Goal: Task Accomplishment & Management: Use online tool/utility

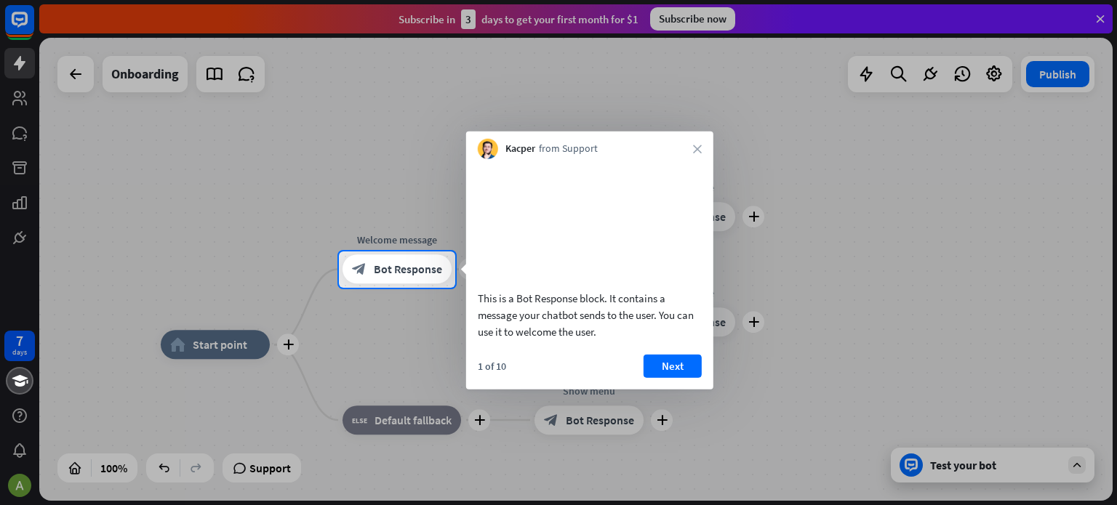
click at [199, 338] on div at bounding box center [558, 397] width 1117 height 218
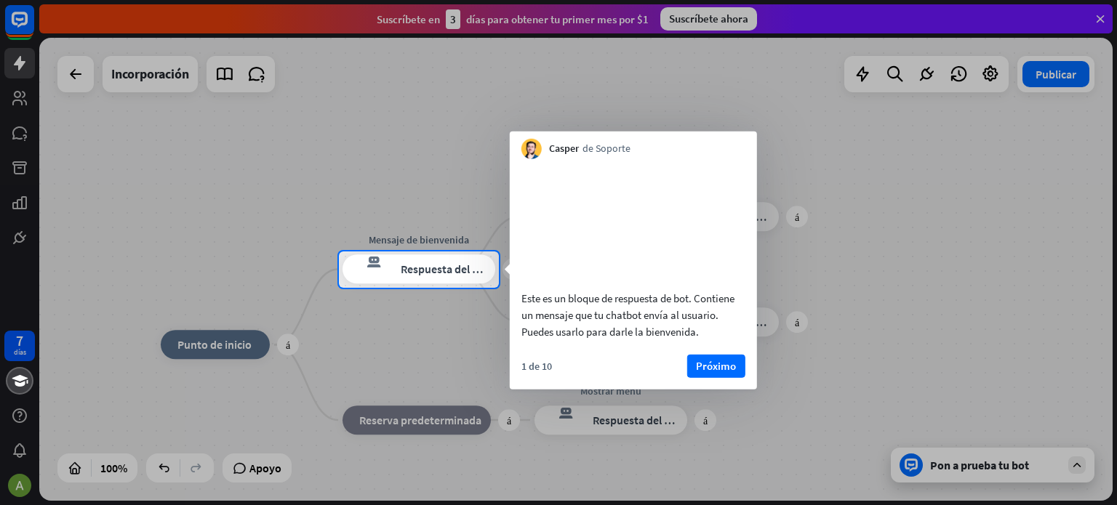
click at [273, 277] on div at bounding box center [169, 270] width 339 height 36
click at [399, 270] on div "respuesta del bot de bloqueo Respuesta del bot" at bounding box center [419, 269] width 153 height 29
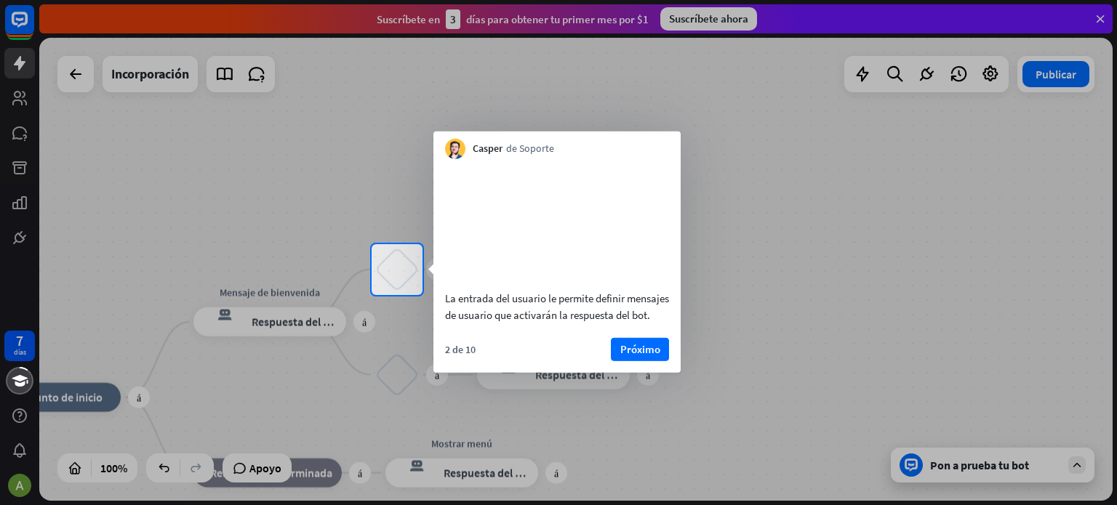
click at [389, 374] on div at bounding box center [558, 400] width 1117 height 211
click at [242, 313] on div at bounding box center [558, 400] width 1117 height 211
click at [60, 409] on div at bounding box center [558, 400] width 1117 height 211
click at [86, 383] on div at bounding box center [558, 400] width 1117 height 211
click at [247, 328] on div at bounding box center [558, 400] width 1117 height 211
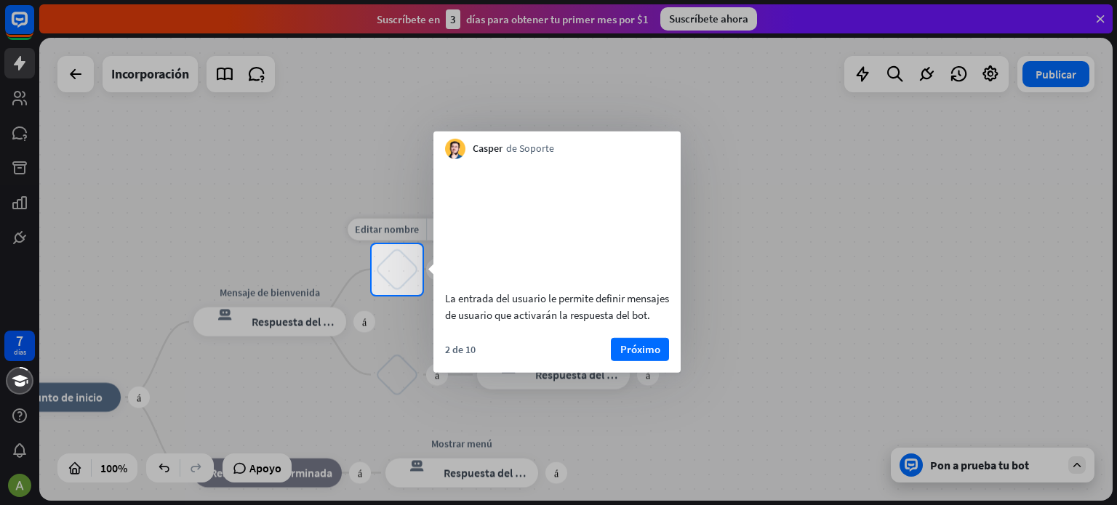
click at [399, 273] on div "bloquear_entrada_de_usuario" at bounding box center [397, 270] width 44 height 44
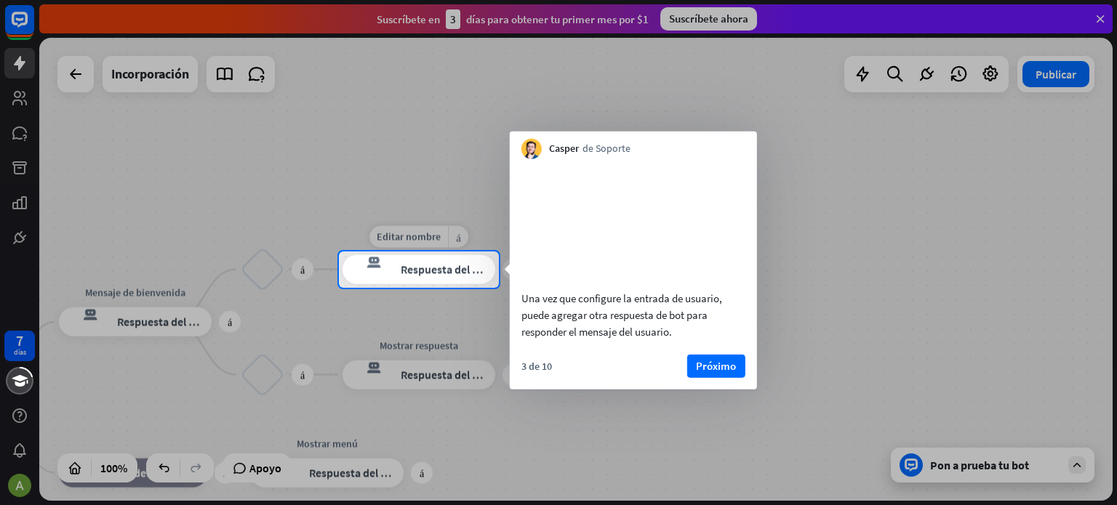
click at [399, 273] on div "respuesta del bot de bloqueo Respuesta del bot" at bounding box center [419, 269] width 153 height 29
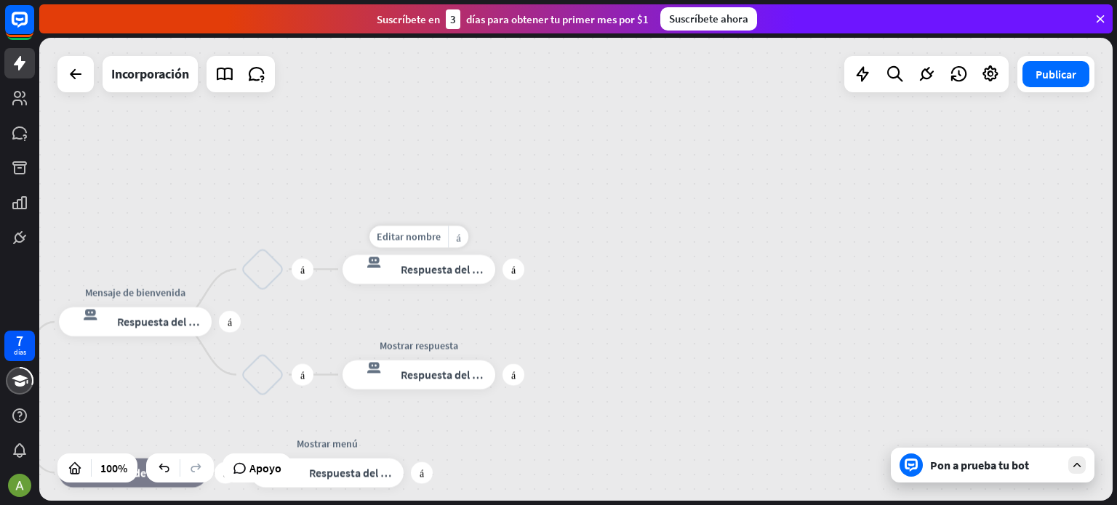
click at [399, 273] on div "respuesta del bot de bloqueo Respuesta del bot" at bounding box center [419, 269] width 153 height 29
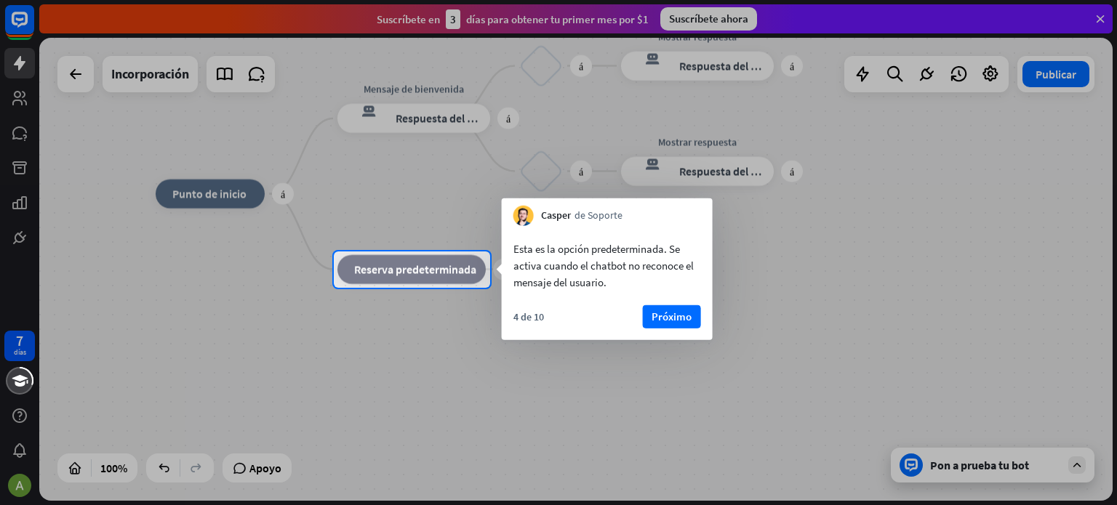
click at [217, 193] on div at bounding box center [558, 126] width 1117 height 252
click at [695, 316] on button "Próximo" at bounding box center [672, 316] width 58 height 23
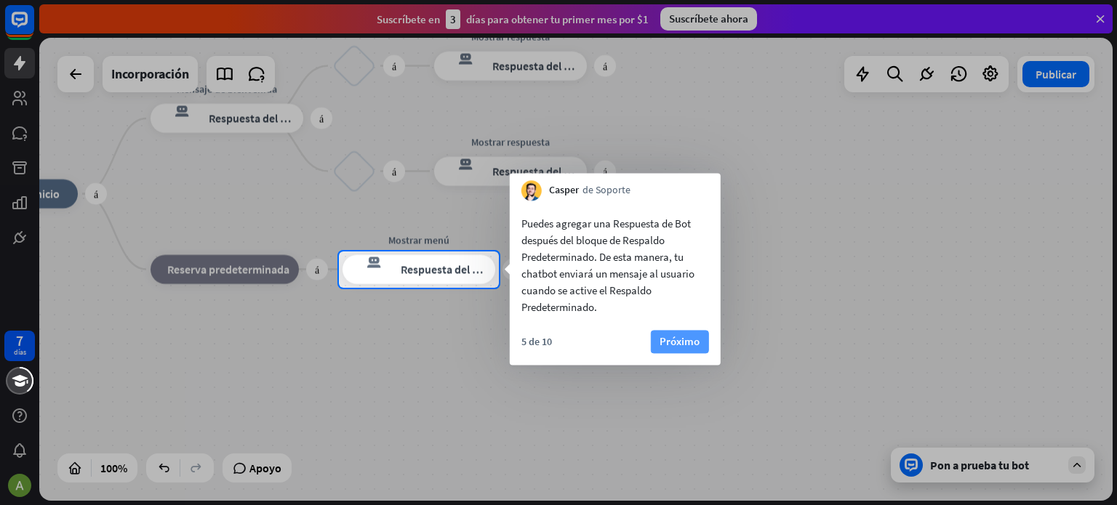
click at [684, 340] on font "Próximo" at bounding box center [680, 342] width 40 height 14
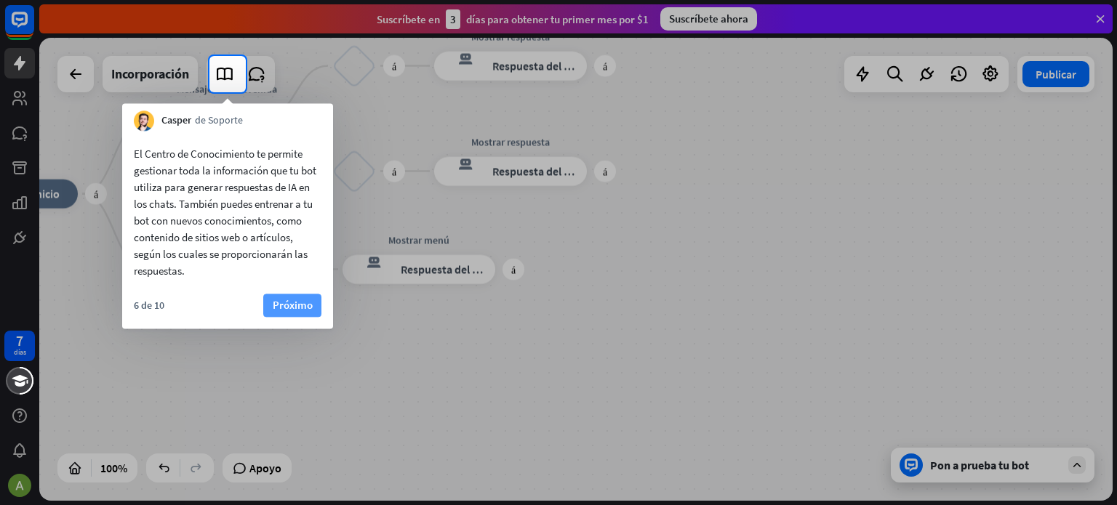
click at [287, 303] on font "Próximo" at bounding box center [293, 305] width 40 height 14
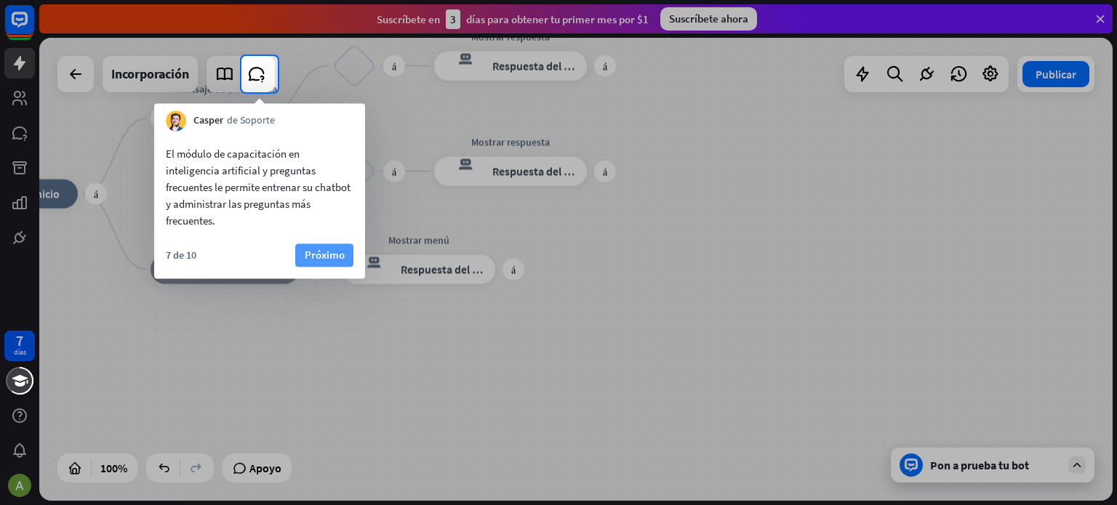
click at [331, 261] on font "Próximo" at bounding box center [325, 255] width 40 height 14
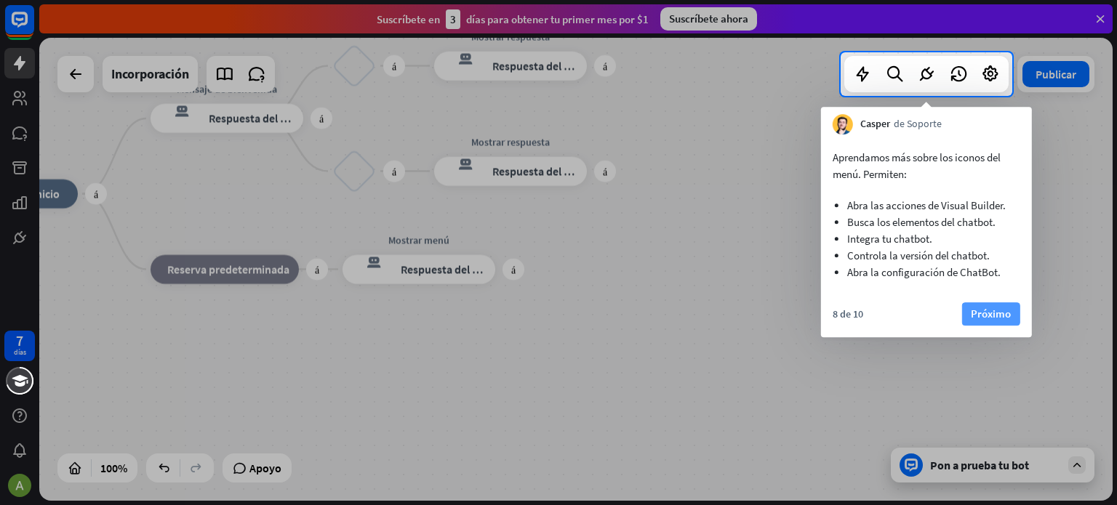
click at [987, 317] on font "Próximo" at bounding box center [991, 314] width 40 height 14
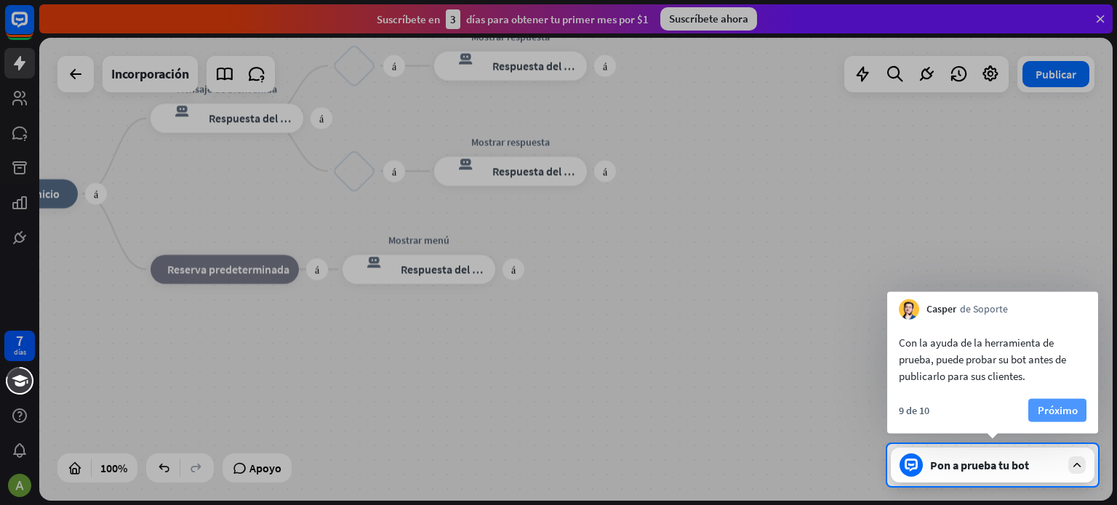
click at [1066, 405] on font "Próximo" at bounding box center [1058, 411] width 40 height 14
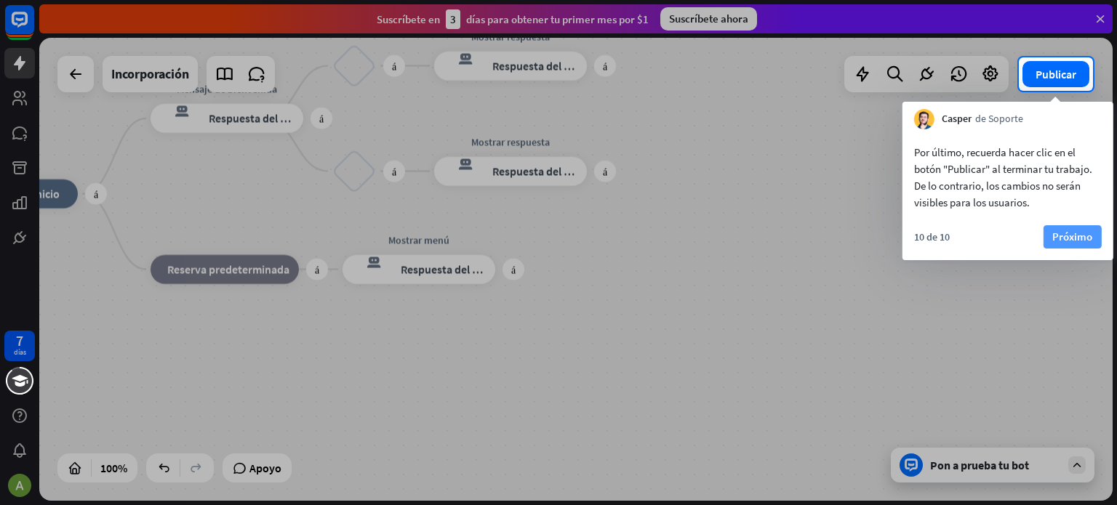
click at [1076, 226] on button "Próximo" at bounding box center [1073, 236] width 58 height 23
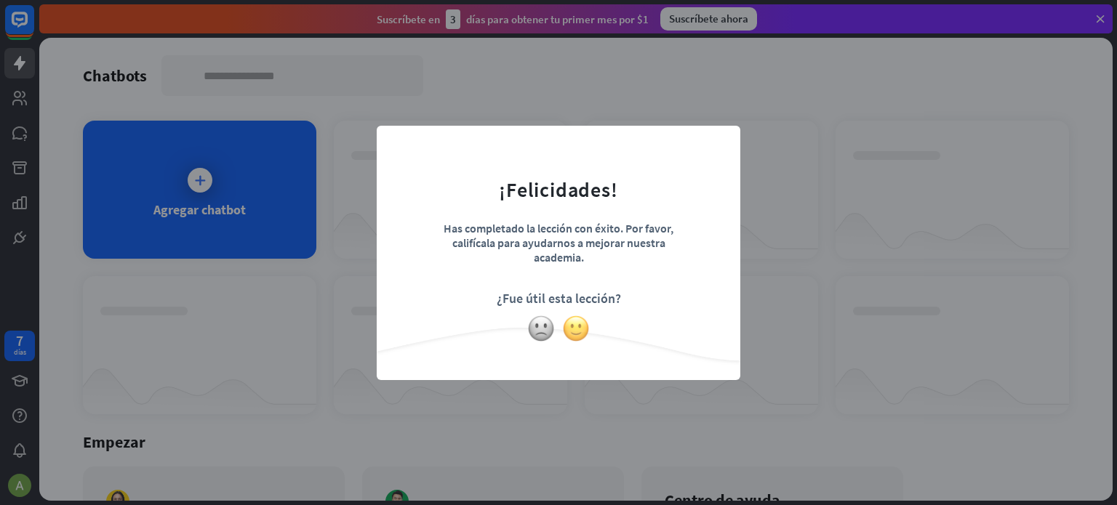
click at [577, 332] on img at bounding box center [576, 329] width 28 height 28
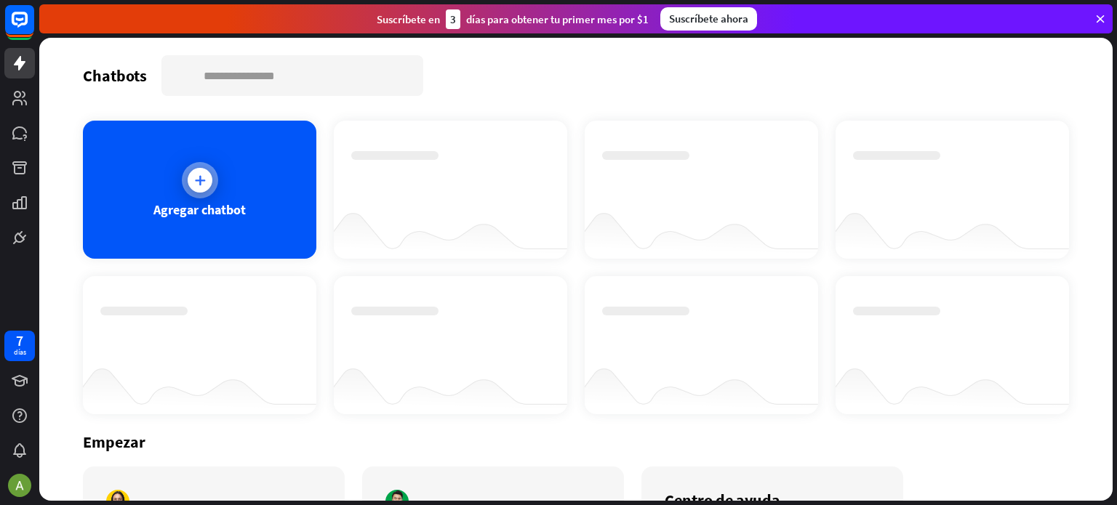
click at [201, 191] on div at bounding box center [200, 180] width 25 height 25
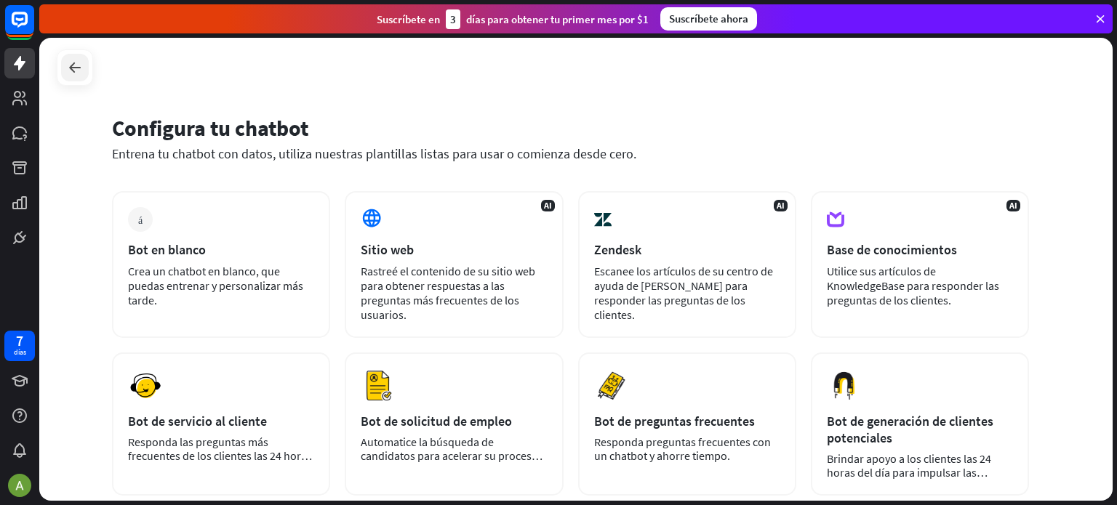
click at [81, 76] on div at bounding box center [75, 68] width 28 height 28
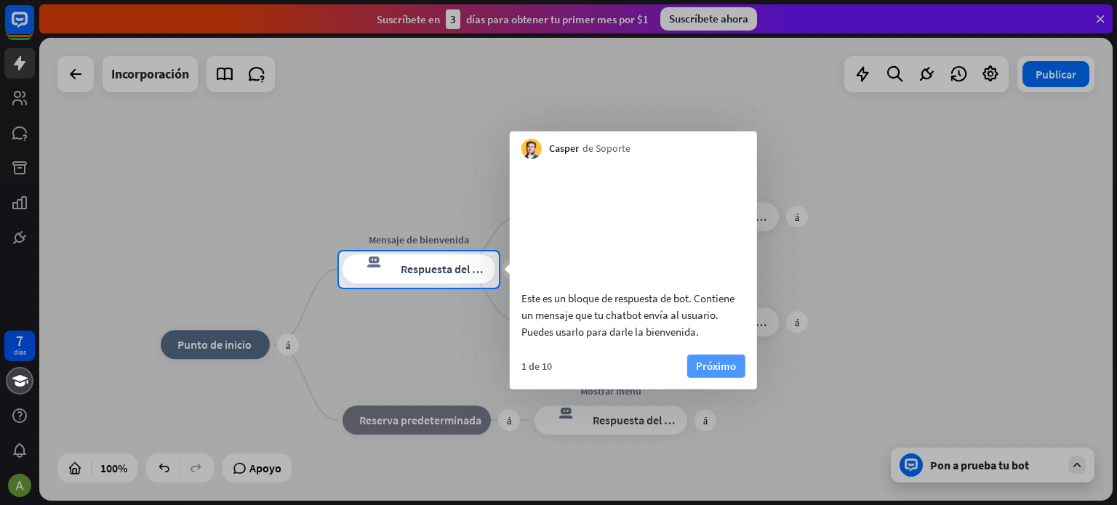
click at [716, 372] on font "Próximo" at bounding box center [716, 366] width 40 height 14
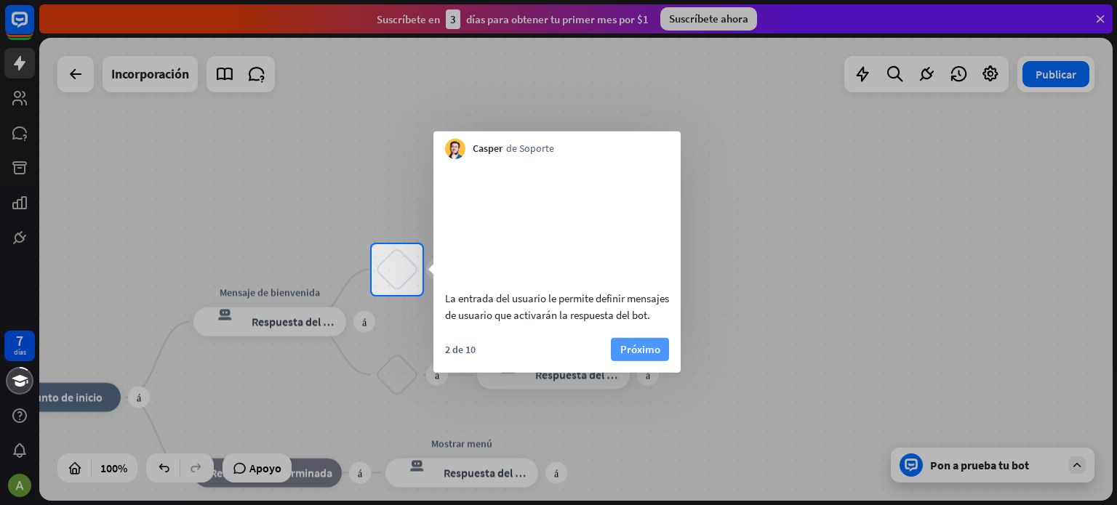
click at [637, 356] on font "Próximo" at bounding box center [640, 349] width 40 height 14
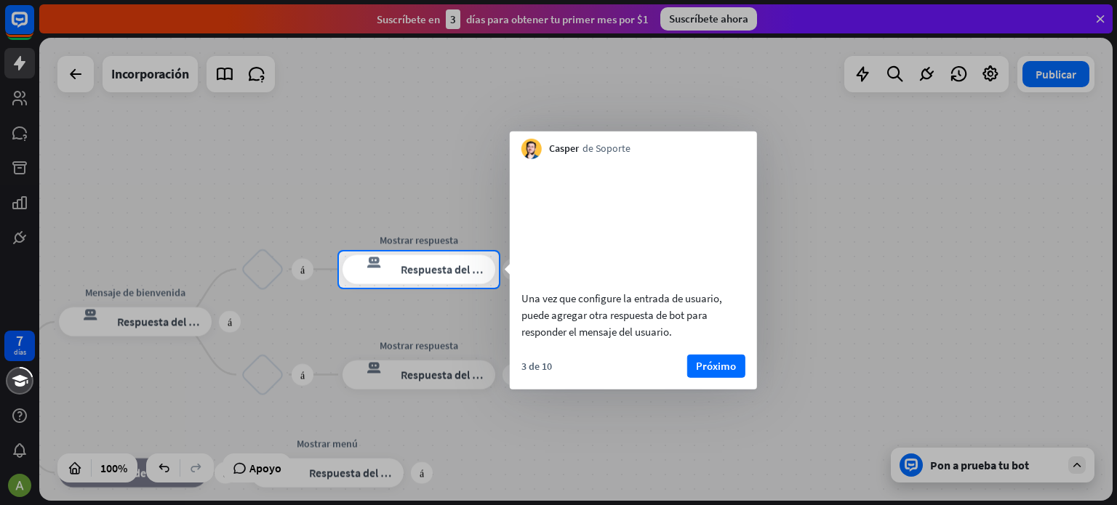
click at [129, 323] on div at bounding box center [558, 397] width 1117 height 218
click at [712, 372] on font "Próximo" at bounding box center [716, 366] width 40 height 14
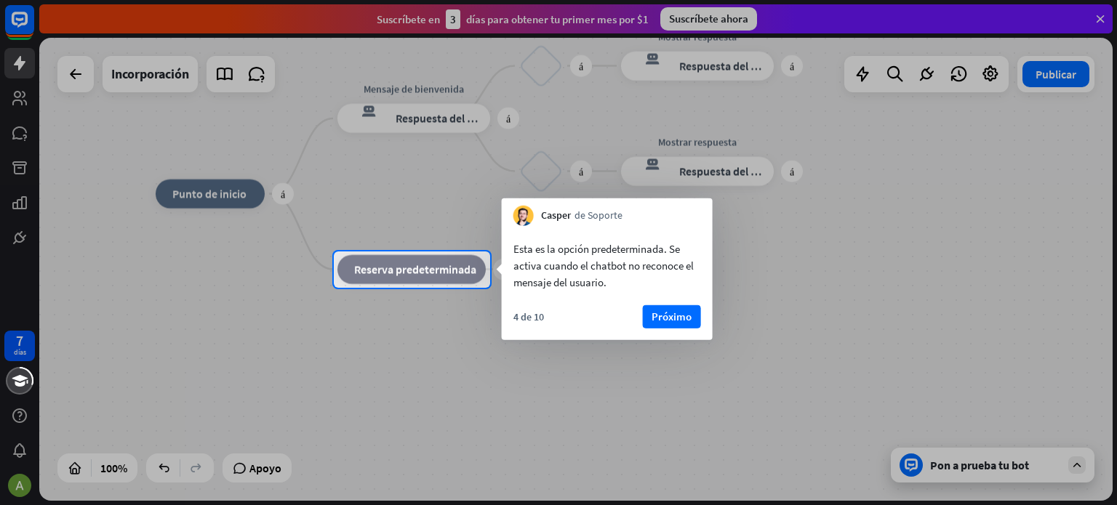
click at [665, 329] on div "4 de 10 Próximo" at bounding box center [607, 322] width 211 height 35
click at [672, 321] on font "Próximo" at bounding box center [672, 317] width 40 height 14
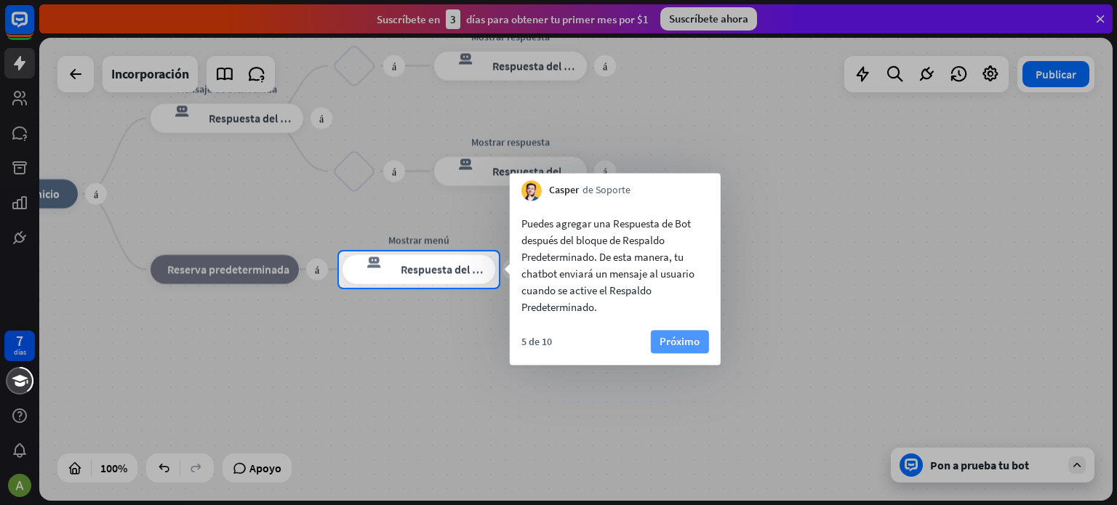
click at [687, 348] on font "Próximo" at bounding box center [680, 342] width 40 height 14
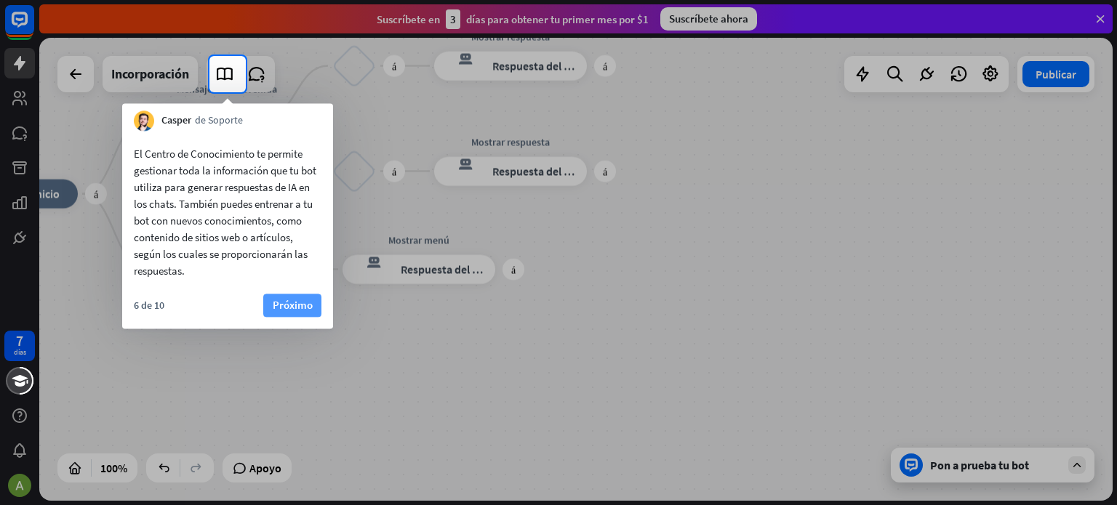
click at [282, 300] on font "Próximo" at bounding box center [293, 305] width 40 height 14
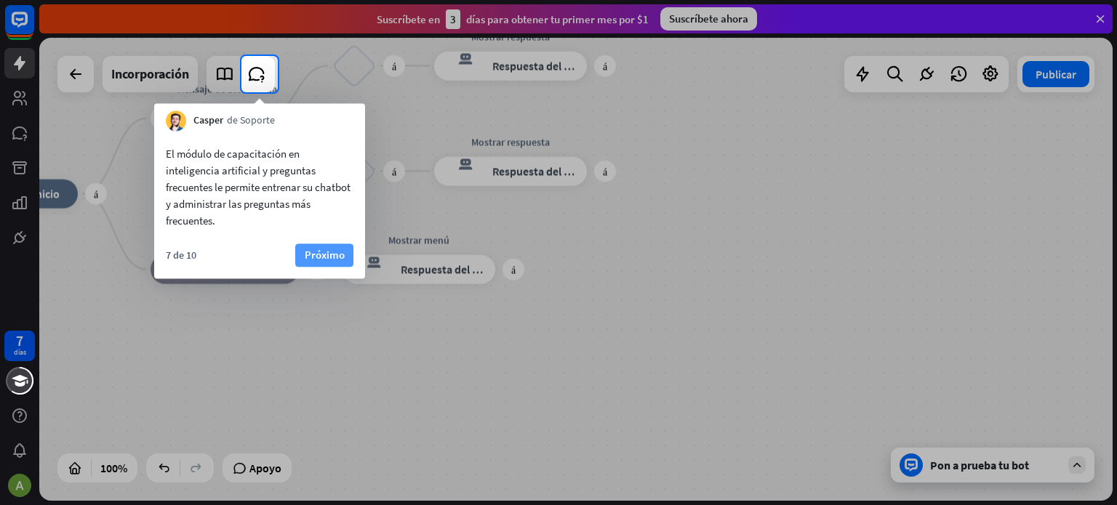
click at [337, 254] on font "Próximo" at bounding box center [325, 255] width 40 height 14
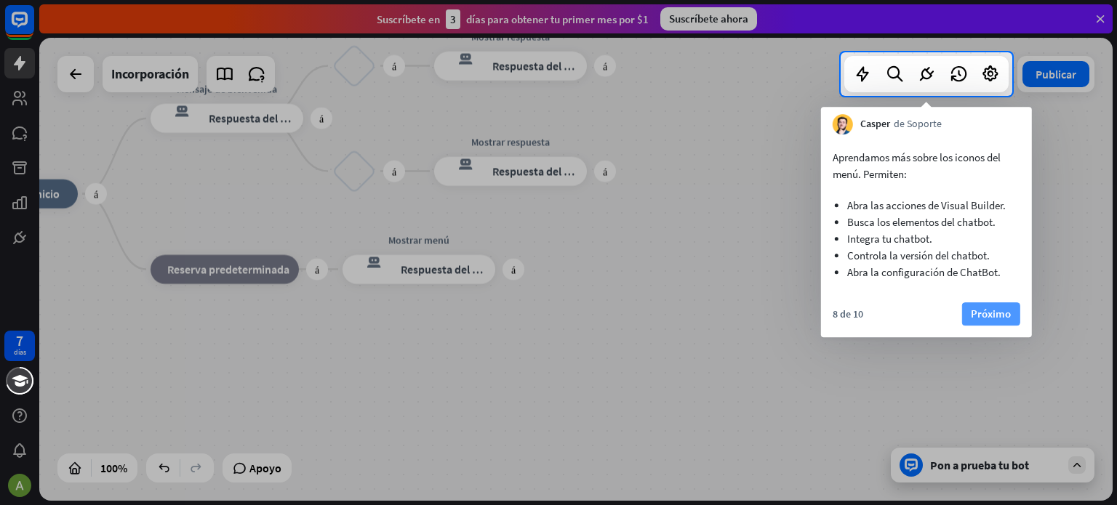
click at [1013, 316] on button "Próximo" at bounding box center [991, 314] width 58 height 23
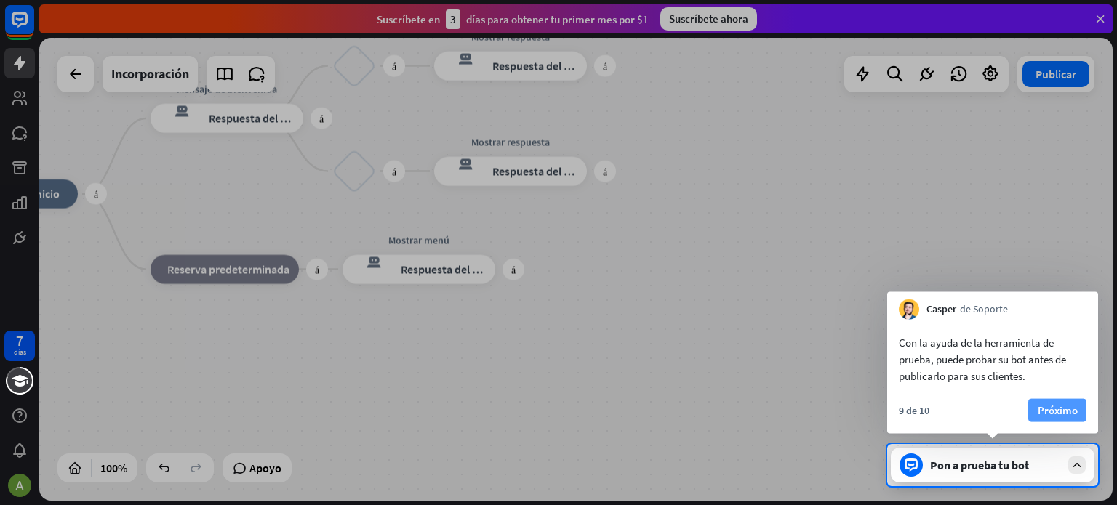
click at [1060, 413] on font "Próximo" at bounding box center [1058, 411] width 40 height 14
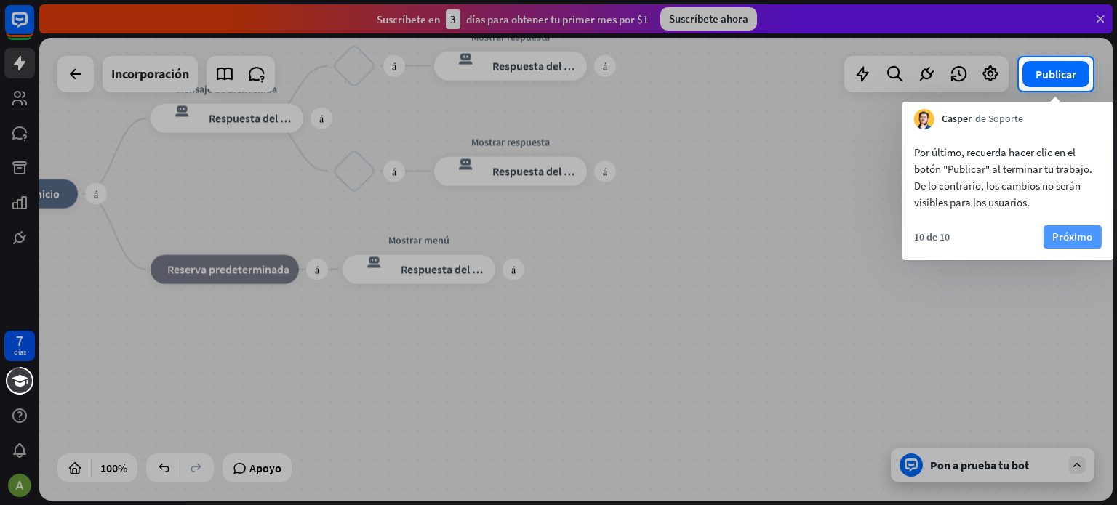
click at [1077, 241] on font "Próximo" at bounding box center [1072, 237] width 40 height 14
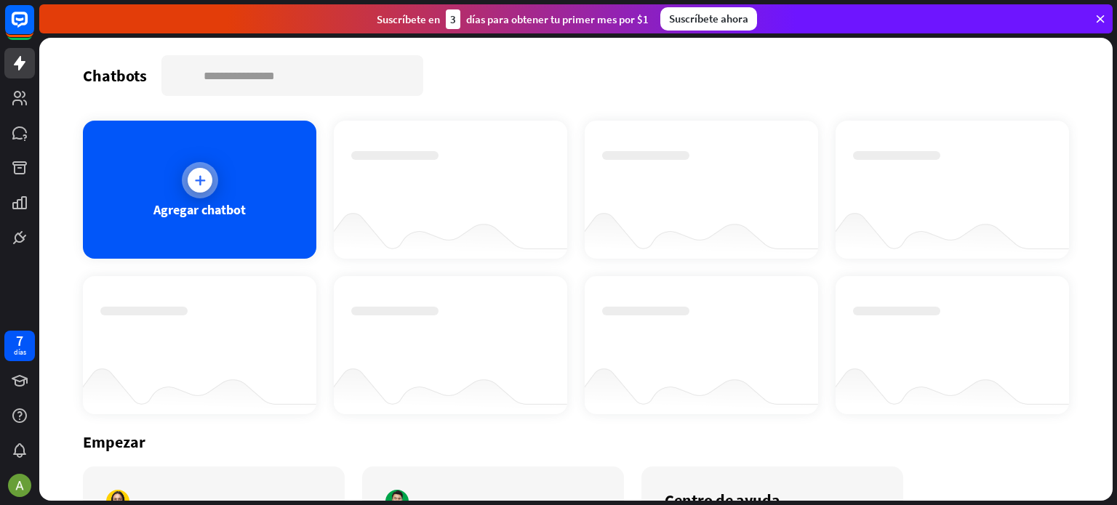
click at [196, 187] on div at bounding box center [200, 180] width 25 height 25
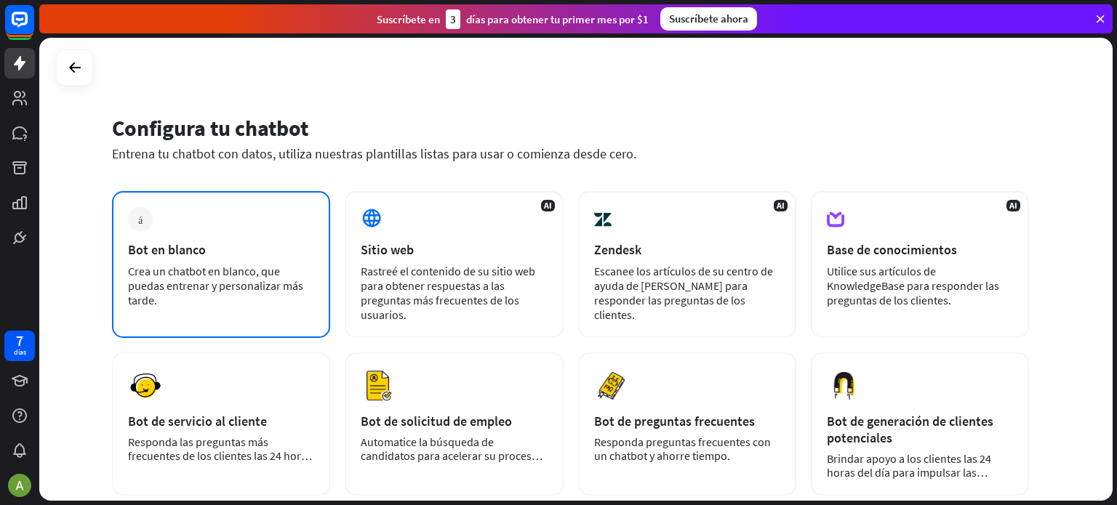
click at [193, 266] on font "Crea un chatbot en blanco, que puedas entrenar y personalizar más tarde." at bounding box center [215, 286] width 175 height 44
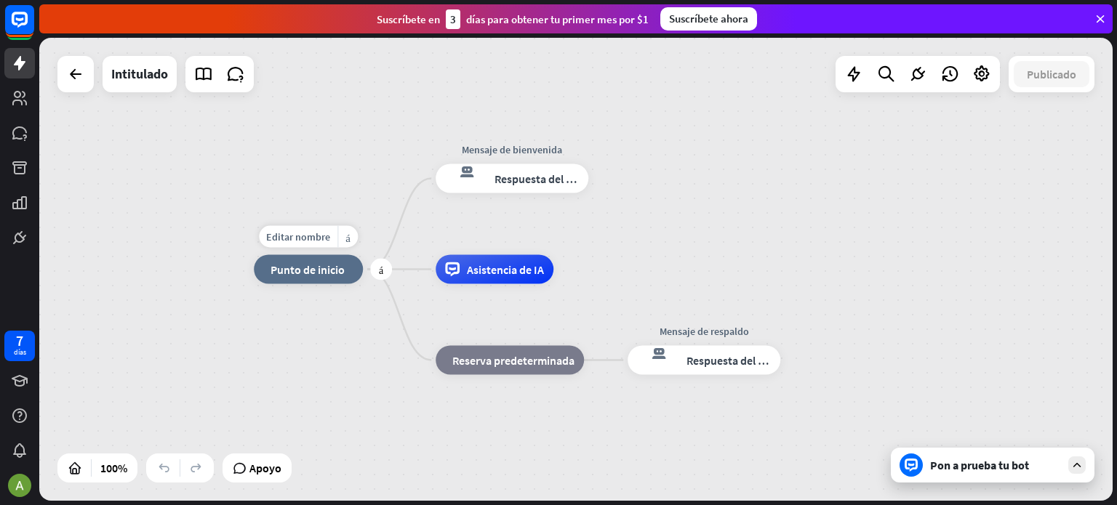
click at [342, 281] on div "inicio_2 Punto de inicio" at bounding box center [308, 269] width 109 height 29
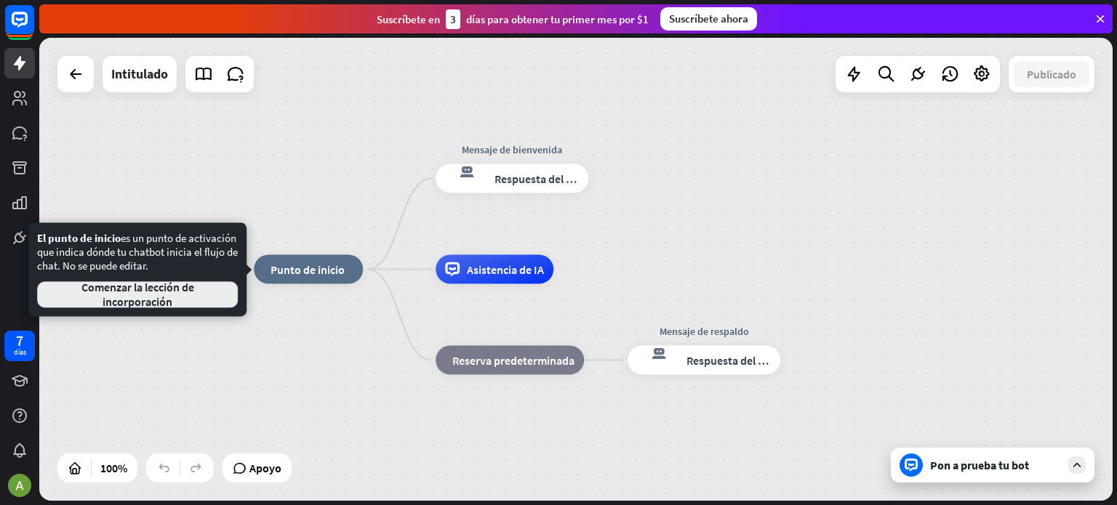
click at [149, 298] on font "Comenzar la lección de incorporación" at bounding box center [137, 294] width 113 height 29
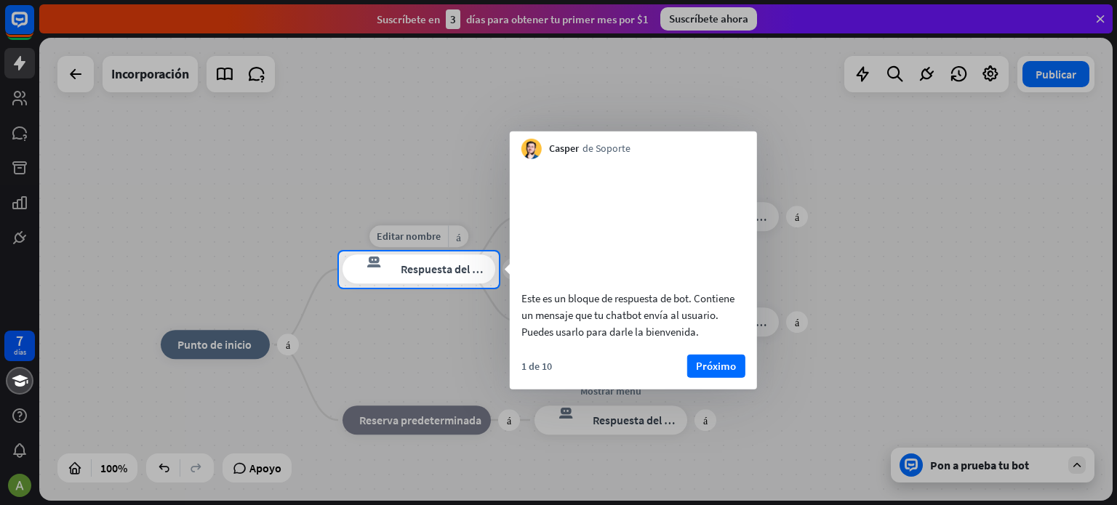
click at [433, 276] on font "Respuesta del bot" at bounding box center [445, 270] width 89 height 15
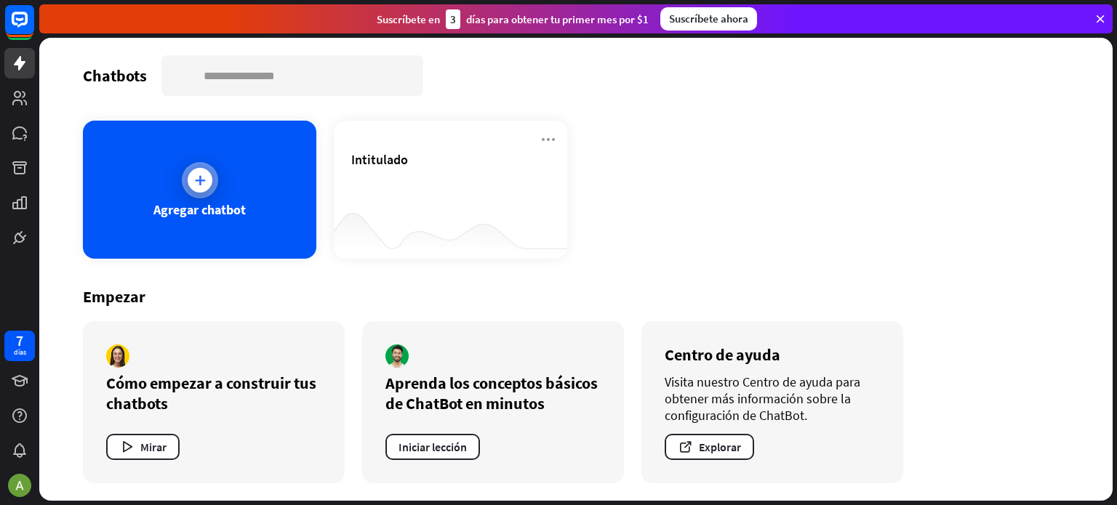
click at [201, 181] on icon at bounding box center [200, 180] width 15 height 15
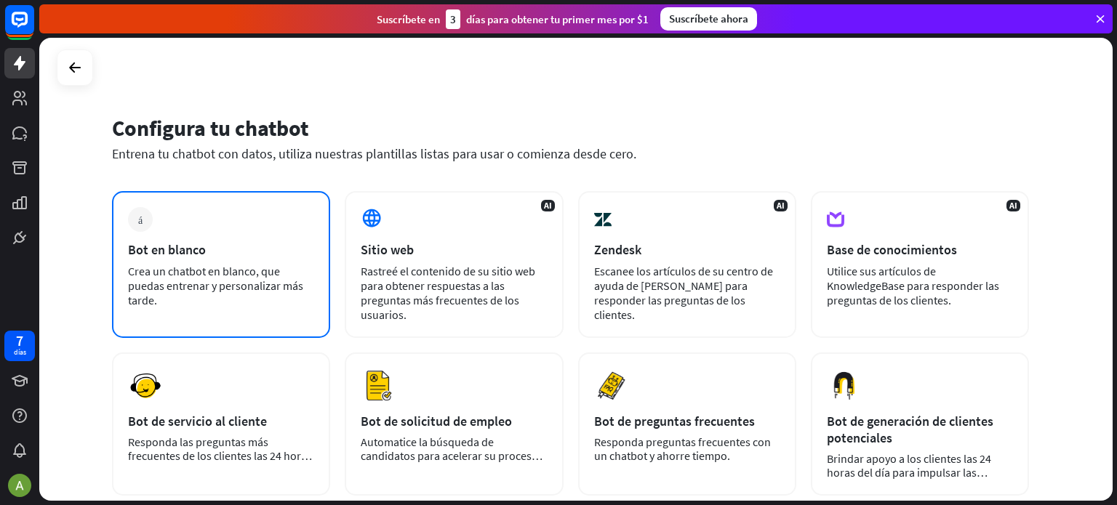
click at [236, 252] on div "Bot en blanco" at bounding box center [221, 249] width 186 height 17
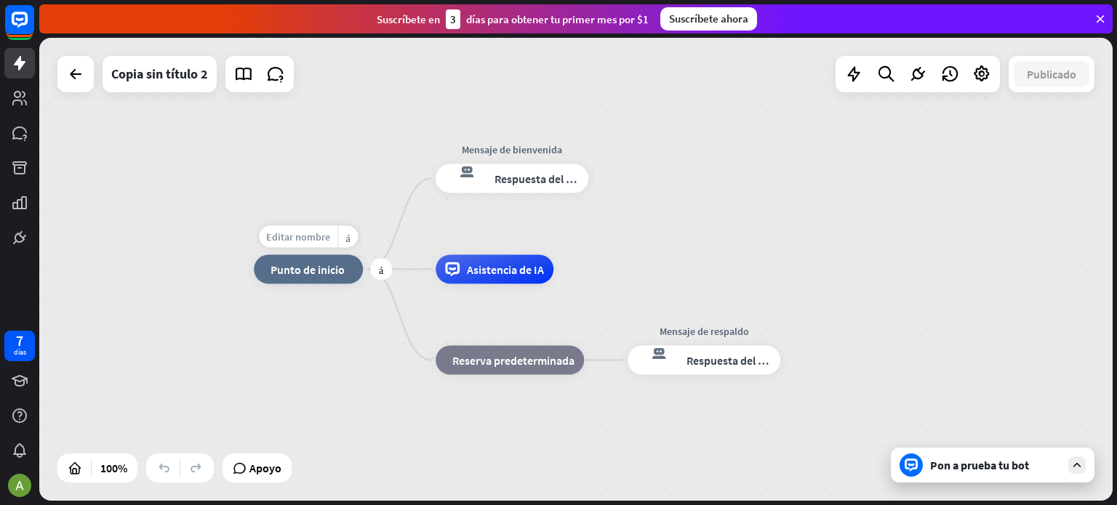
click at [317, 237] on font "Editar nombre" at bounding box center [298, 237] width 64 height 13
drag, startPoint x: 354, startPoint y: 239, endPoint x: 272, endPoint y: 235, distance: 82.3
click at [272, 235] on input "text" at bounding box center [308, 238] width 102 height 20
click at [299, 241] on input "**********" at bounding box center [308, 238] width 102 height 20
type input "**********"
